Goal: Task Accomplishment & Management: Use online tool/utility

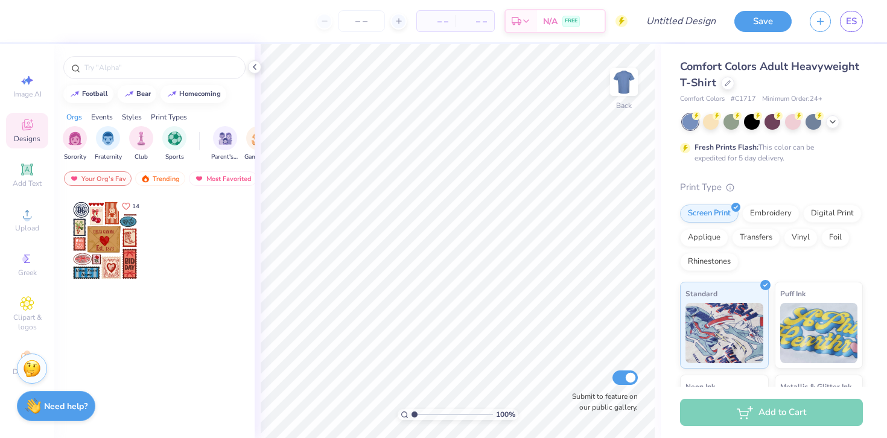
click at [127, 208] on icon "Like" at bounding box center [125, 206] width 7 height 7
click at [756, 116] on circle at bounding box center [757, 114] width 8 height 8
click at [737, 138] on div "Fresh Prints Flash: This color can be expedited for 5 day delivery." at bounding box center [771, 138] width 183 height 49
click at [829, 121] on icon at bounding box center [832, 121] width 10 height 10
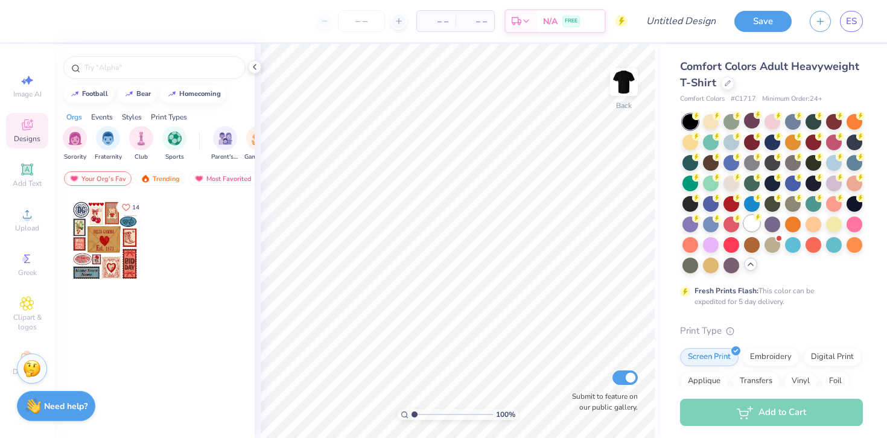
click at [746, 224] on div at bounding box center [752, 223] width 16 height 16
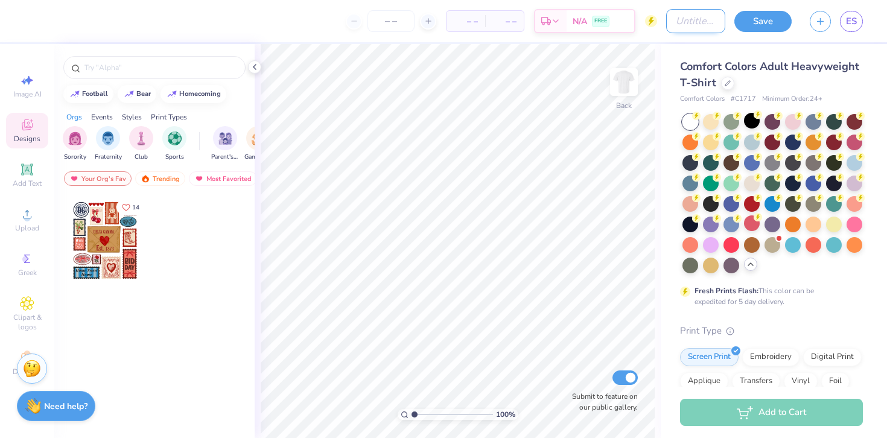
click at [666, 27] on input "Design Title" at bounding box center [695, 21] width 59 height 24
type input "matches shirt sk"
click at [622, 92] on img at bounding box center [623, 82] width 48 height 48
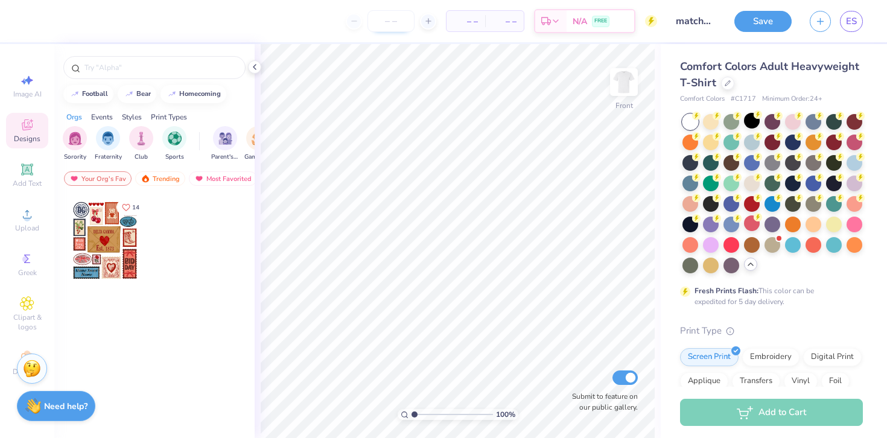
click at [405, 21] on input "number" at bounding box center [390, 21] width 47 height 22
click at [733, 81] on div "Comfort Colors Adult Heavyweight T-Shirt" at bounding box center [771, 74] width 183 height 33
click at [725, 81] on icon at bounding box center [727, 82] width 6 height 6
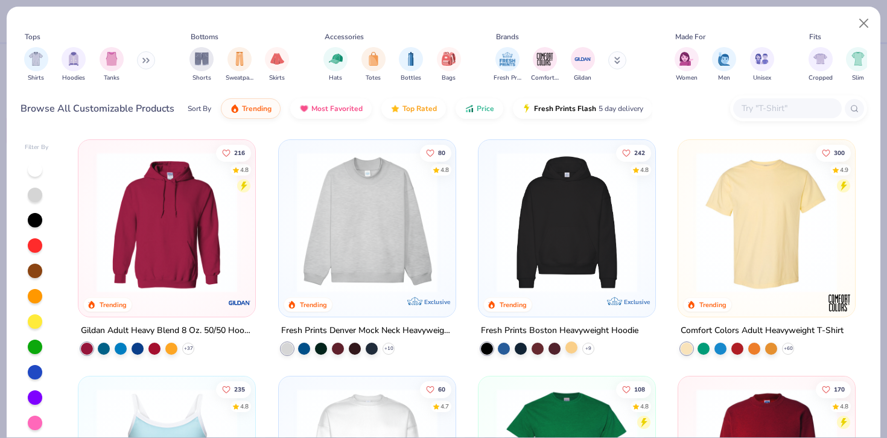
click at [569, 348] on div at bounding box center [571, 347] width 12 height 12
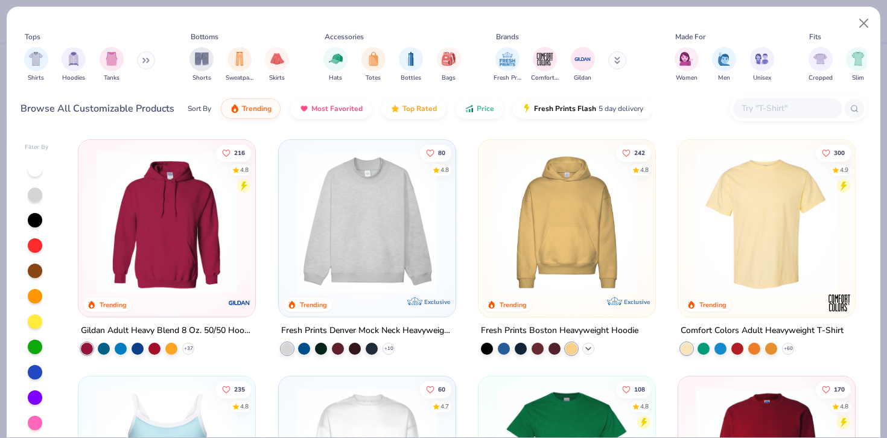
click at [586, 346] on icon at bounding box center [588, 349] width 10 height 10
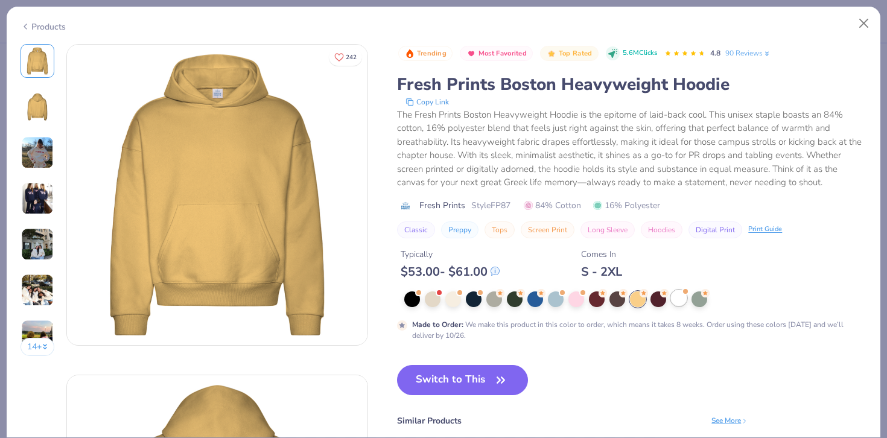
click at [673, 303] on div at bounding box center [679, 298] width 16 height 16
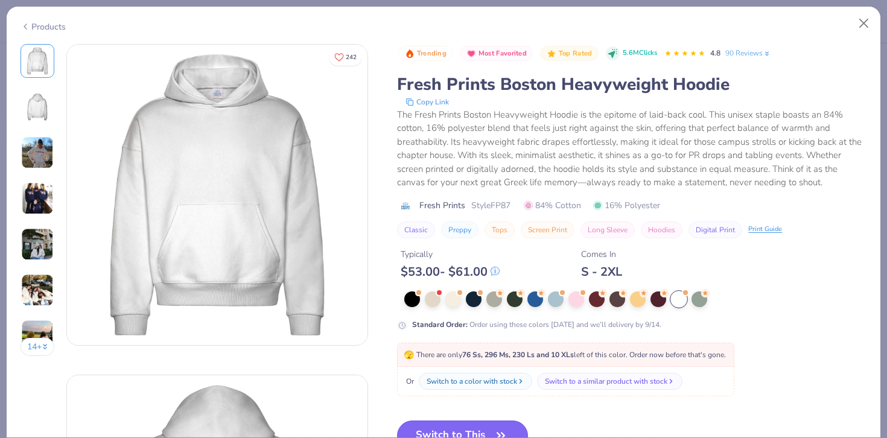
click at [461, 426] on button "Switch to This" at bounding box center [462, 435] width 131 height 30
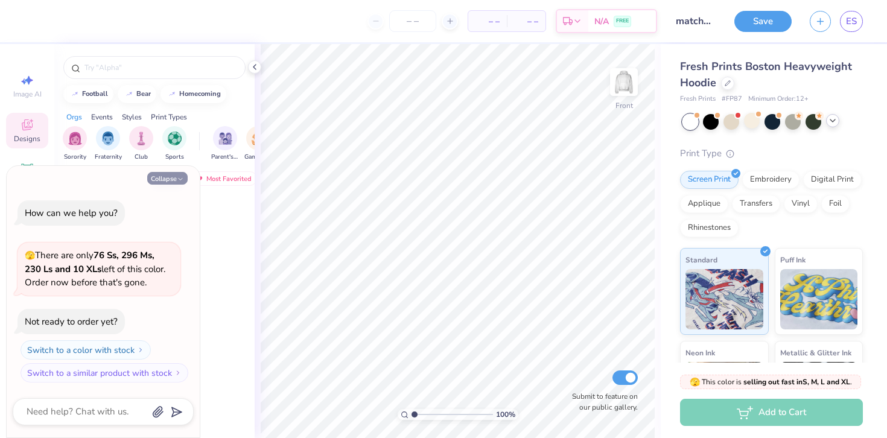
click at [169, 179] on button "Collapse" at bounding box center [167, 178] width 40 height 13
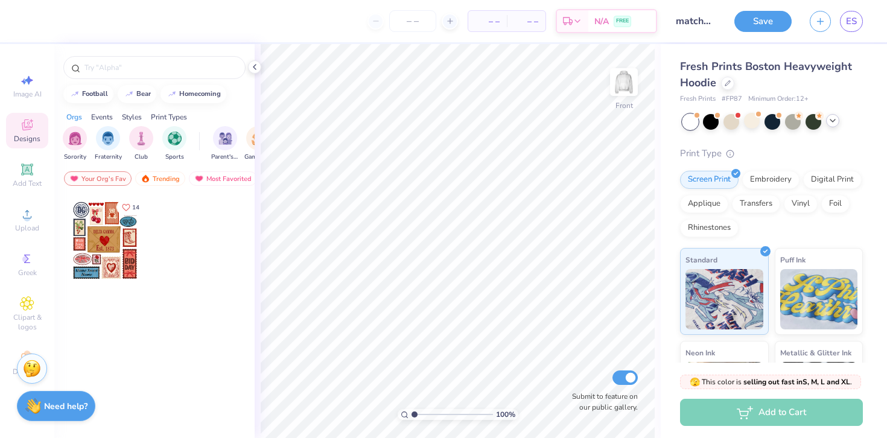
click at [116, 237] on div at bounding box center [104, 240] width 89 height 89
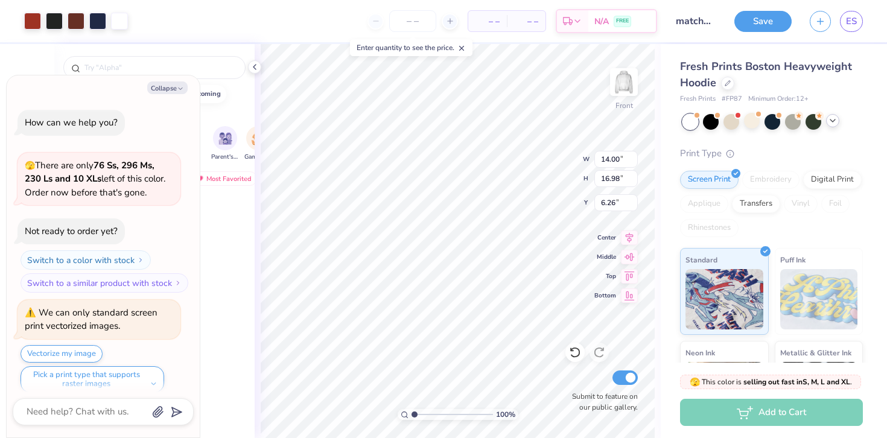
scroll to position [10, 0]
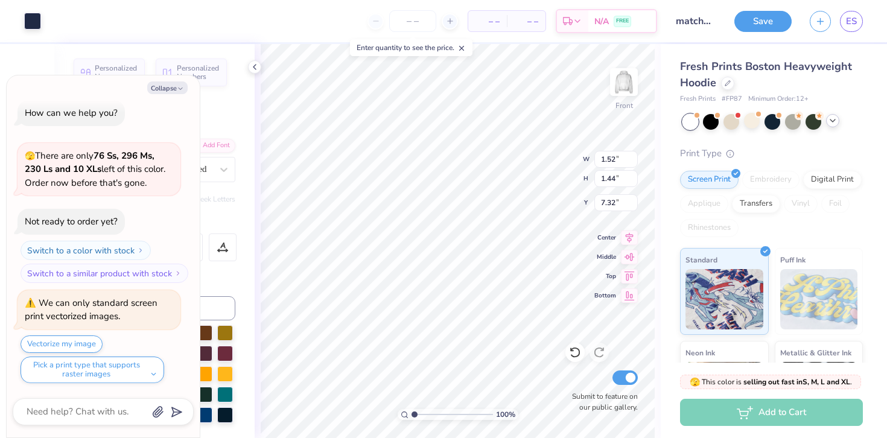
type textarea "x"
type input "7.38"
type textarea "x"
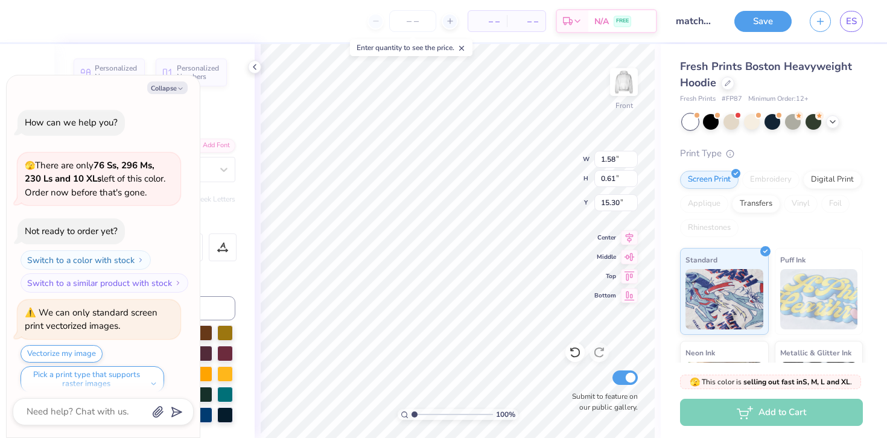
type textarea "x"
